Goal: Navigation & Orientation: Find specific page/section

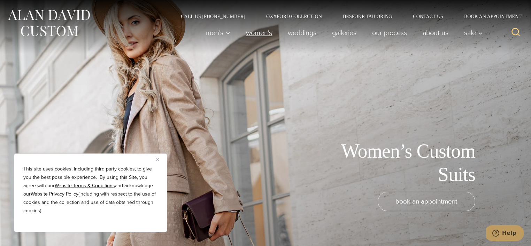
click at [264, 32] on link "Women’s" at bounding box center [259, 33] width 42 height 14
click at [158, 160] on img "Close" at bounding box center [157, 159] width 3 height 3
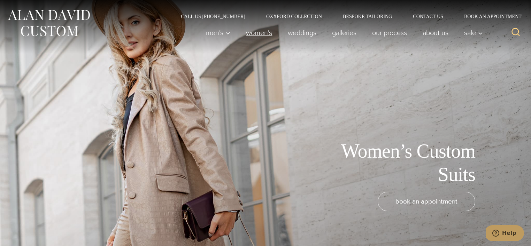
click at [251, 36] on link "Women’s" at bounding box center [259, 33] width 42 height 14
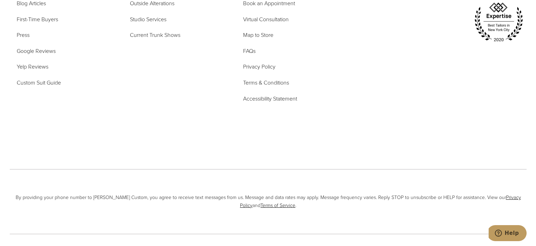
scroll to position [4178, 0]
